Goal: Task Accomplishment & Management: Manage account settings

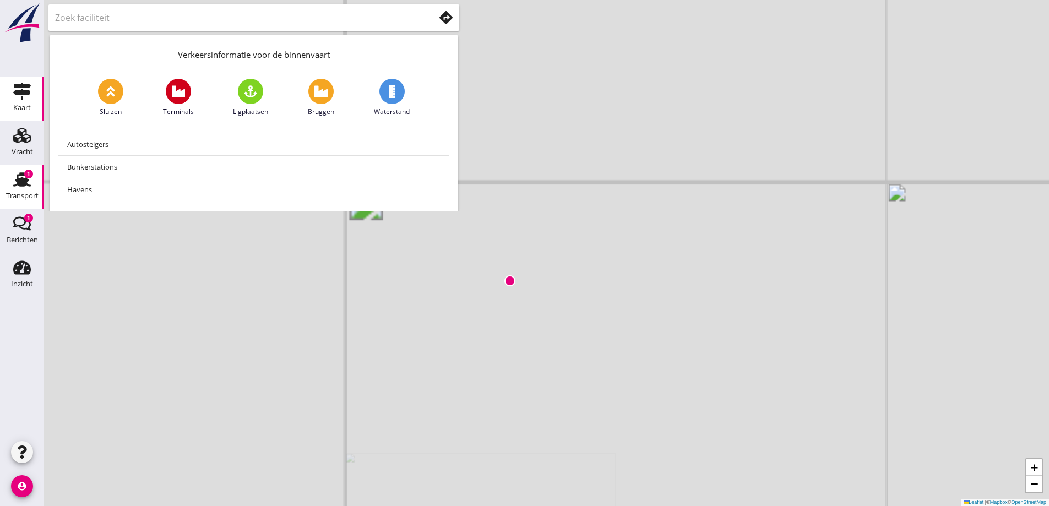
click at [20, 189] on div "Transport" at bounding box center [22, 195] width 32 height 15
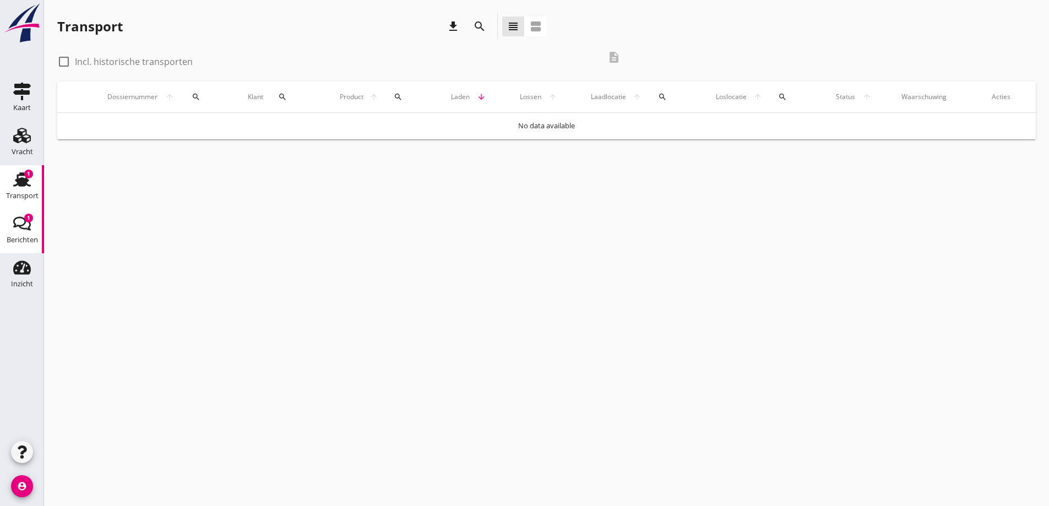
click at [21, 220] on icon "Berichten" at bounding box center [22, 224] width 18 height 18
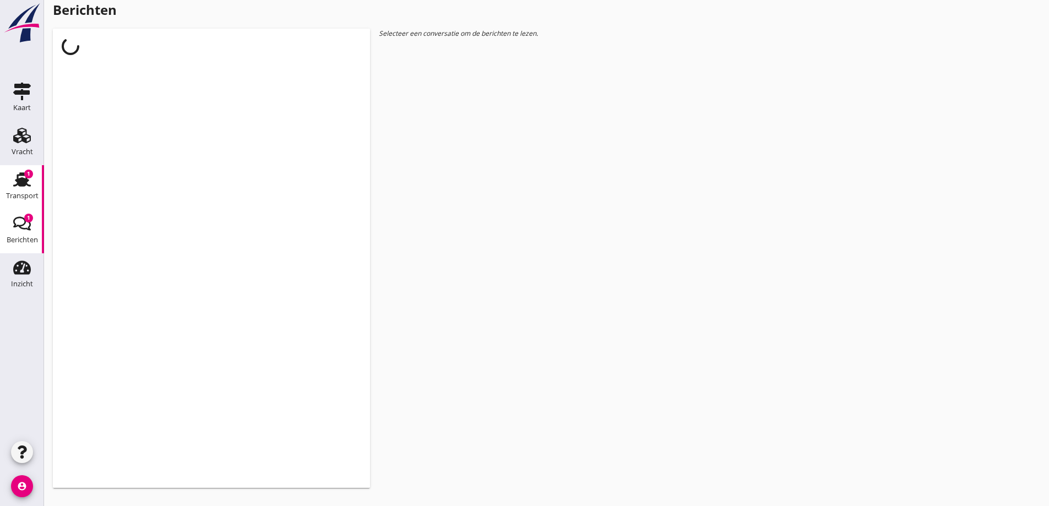
click at [26, 189] on div "Transport" at bounding box center [22, 195] width 32 height 15
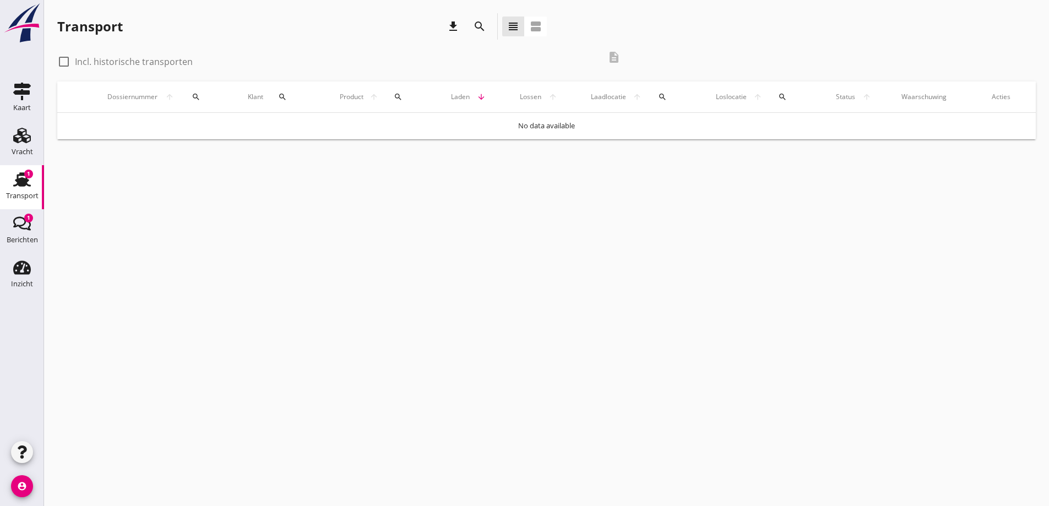
click at [19, 184] on use at bounding box center [22, 179] width 18 height 14
click at [31, 213] on link "Berichten Berichten 1" at bounding box center [22, 231] width 44 height 44
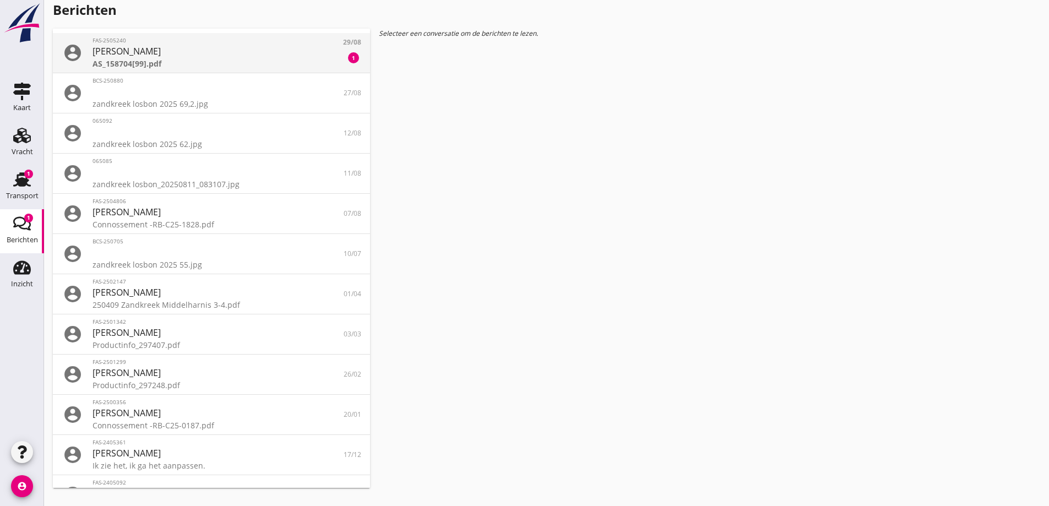
click at [215, 64] on div "AS_158704[99].pdf" at bounding box center [212, 64] width 238 height 12
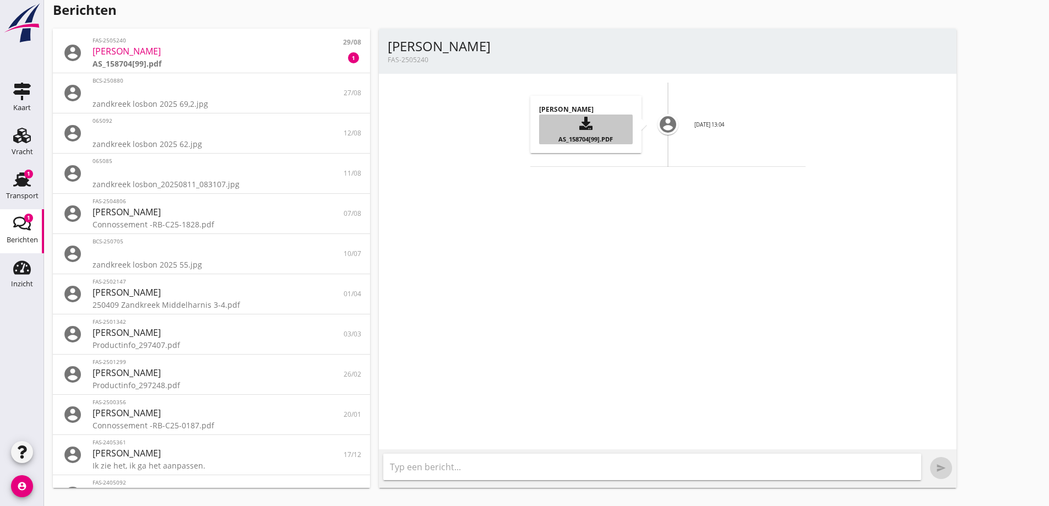
click at [575, 133] on div "AS_158704[99].pdf" at bounding box center [586, 139] width 76 height 12
click at [575, 133] on div "[PERSON_NAME] AS_158704[99].pdf" at bounding box center [585, 124] width 111 height 57
